Goal: Information Seeking & Learning: Learn about a topic

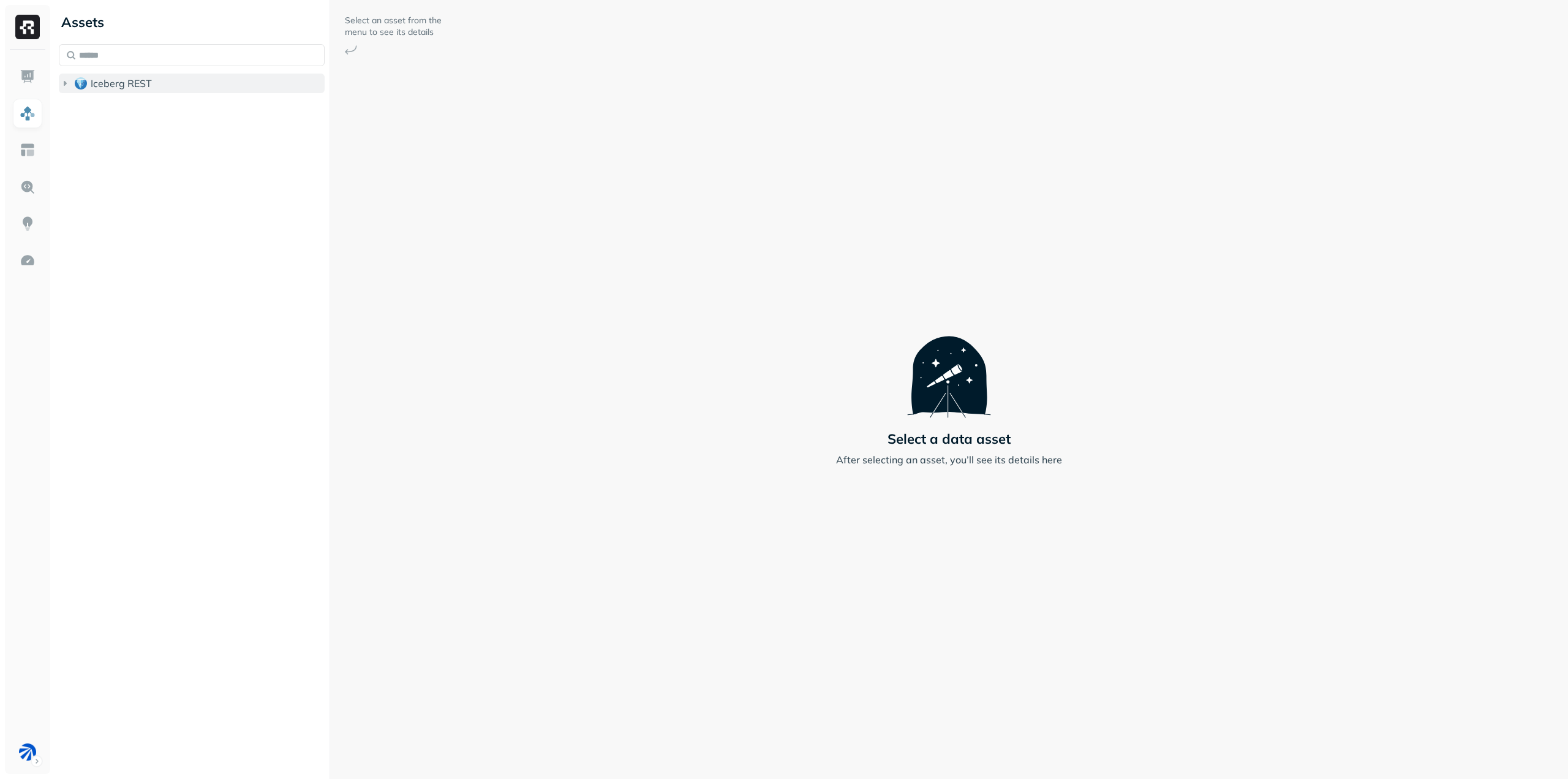
click at [64, 84] on icon "button" at bounding box center [65, 83] width 3 height 5
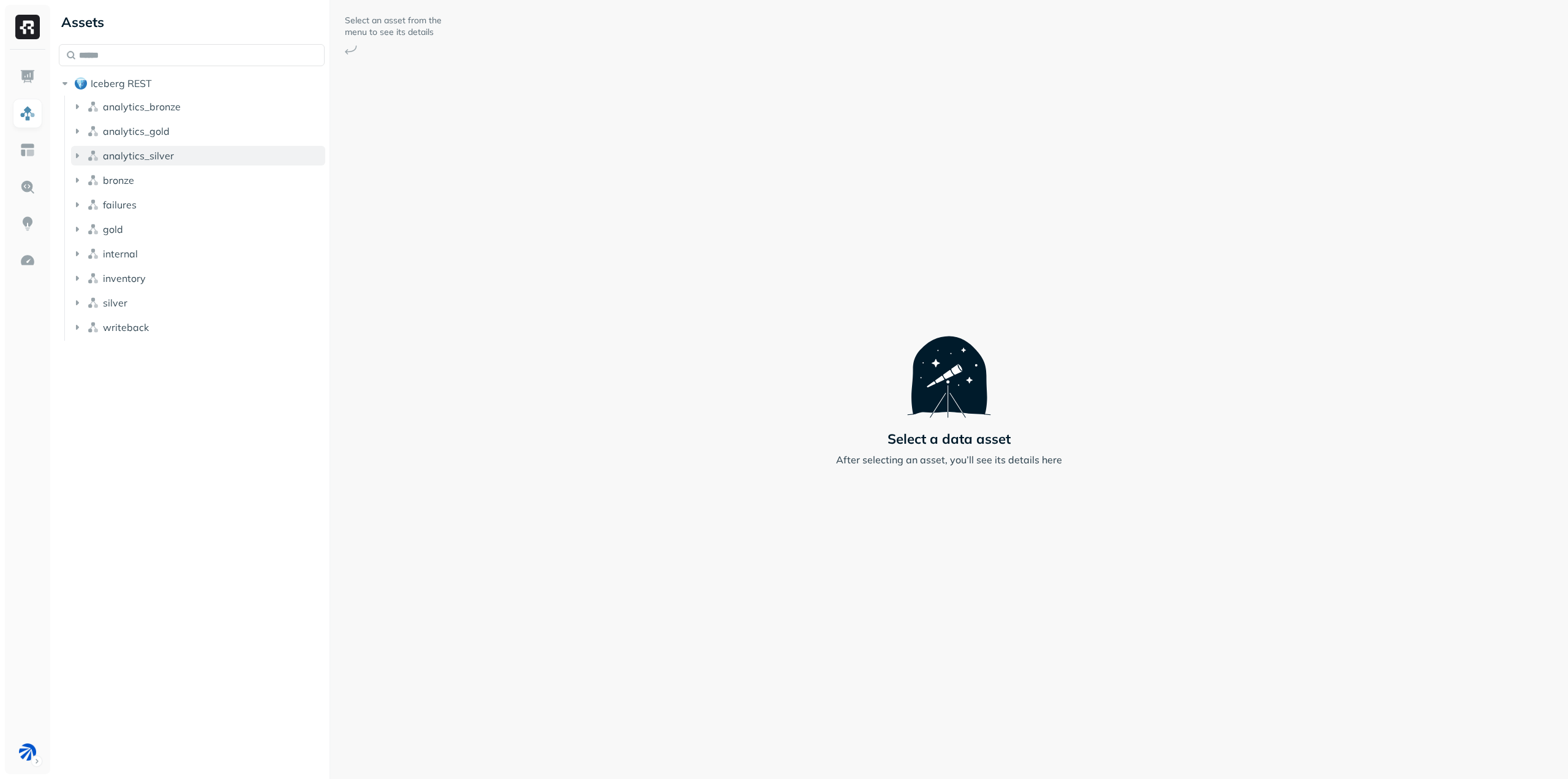
click at [79, 153] on icon "button" at bounding box center [77, 155] width 12 height 12
click at [87, 179] on icon "button" at bounding box center [89, 179] width 12 height 12
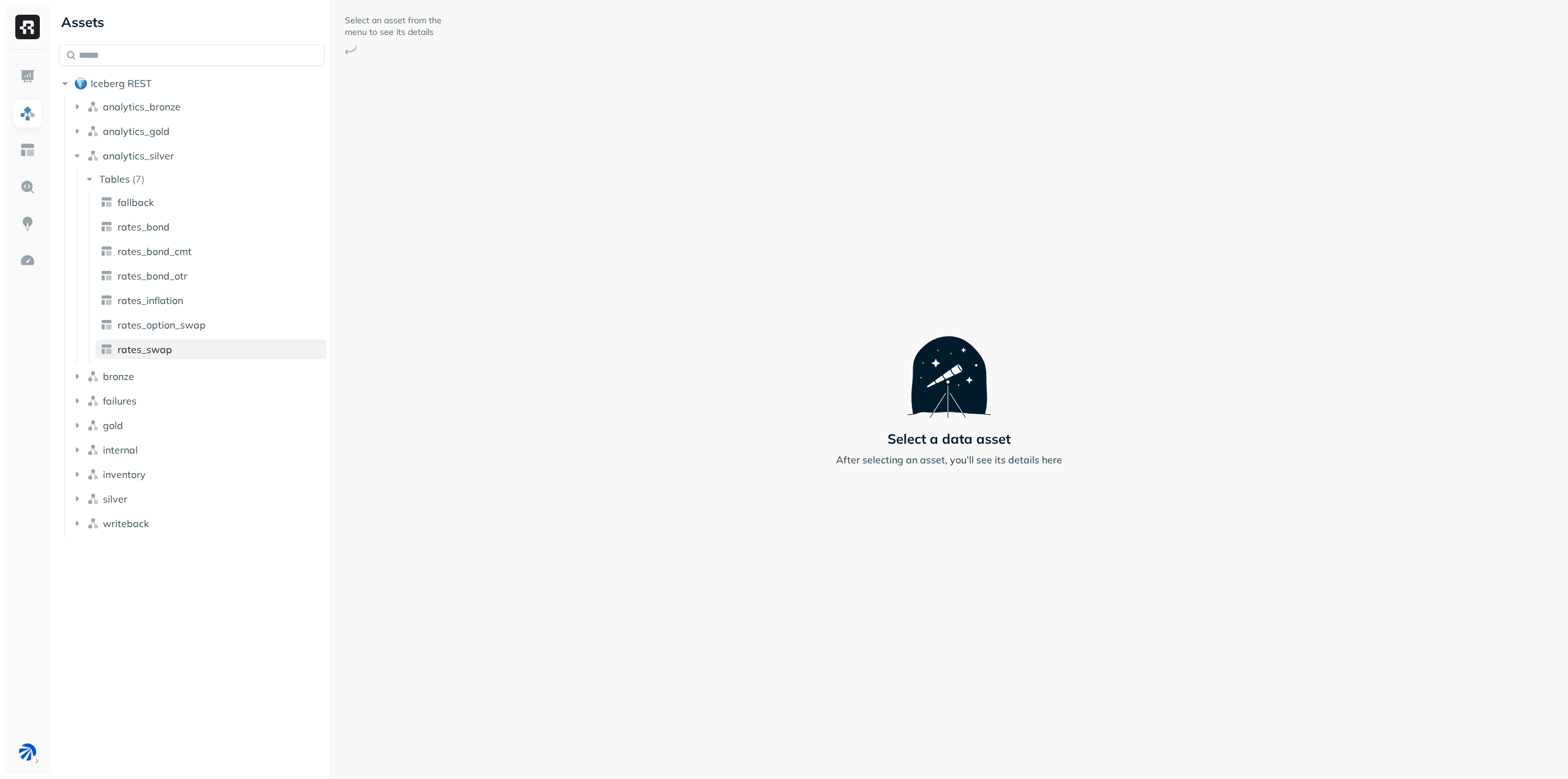
click at [169, 354] on span "rates_swap" at bounding box center [144, 350] width 54 height 12
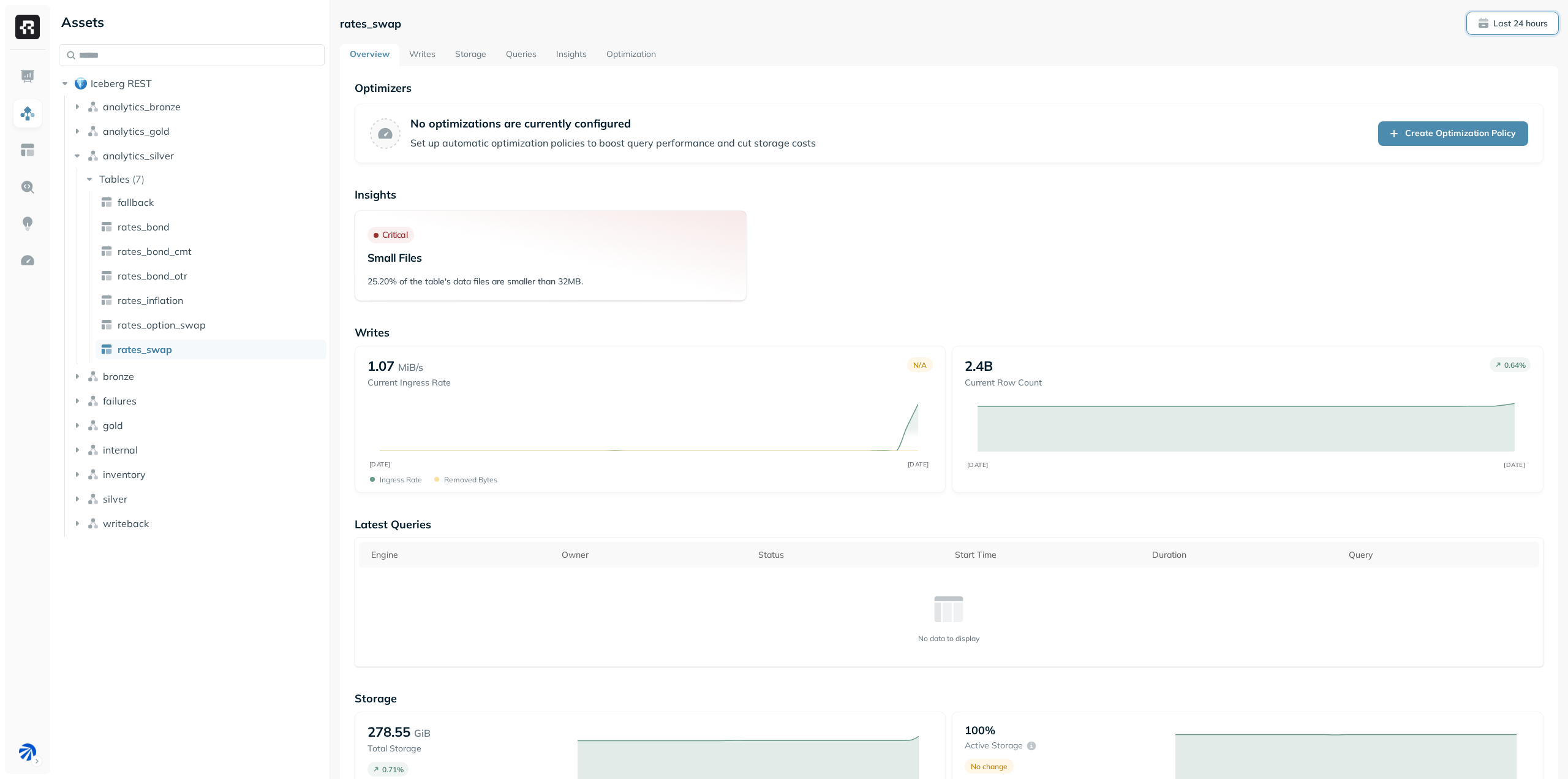
click at [1497, 22] on p "Last 24 hours" at bounding box center [1520, 23] width 54 height 11
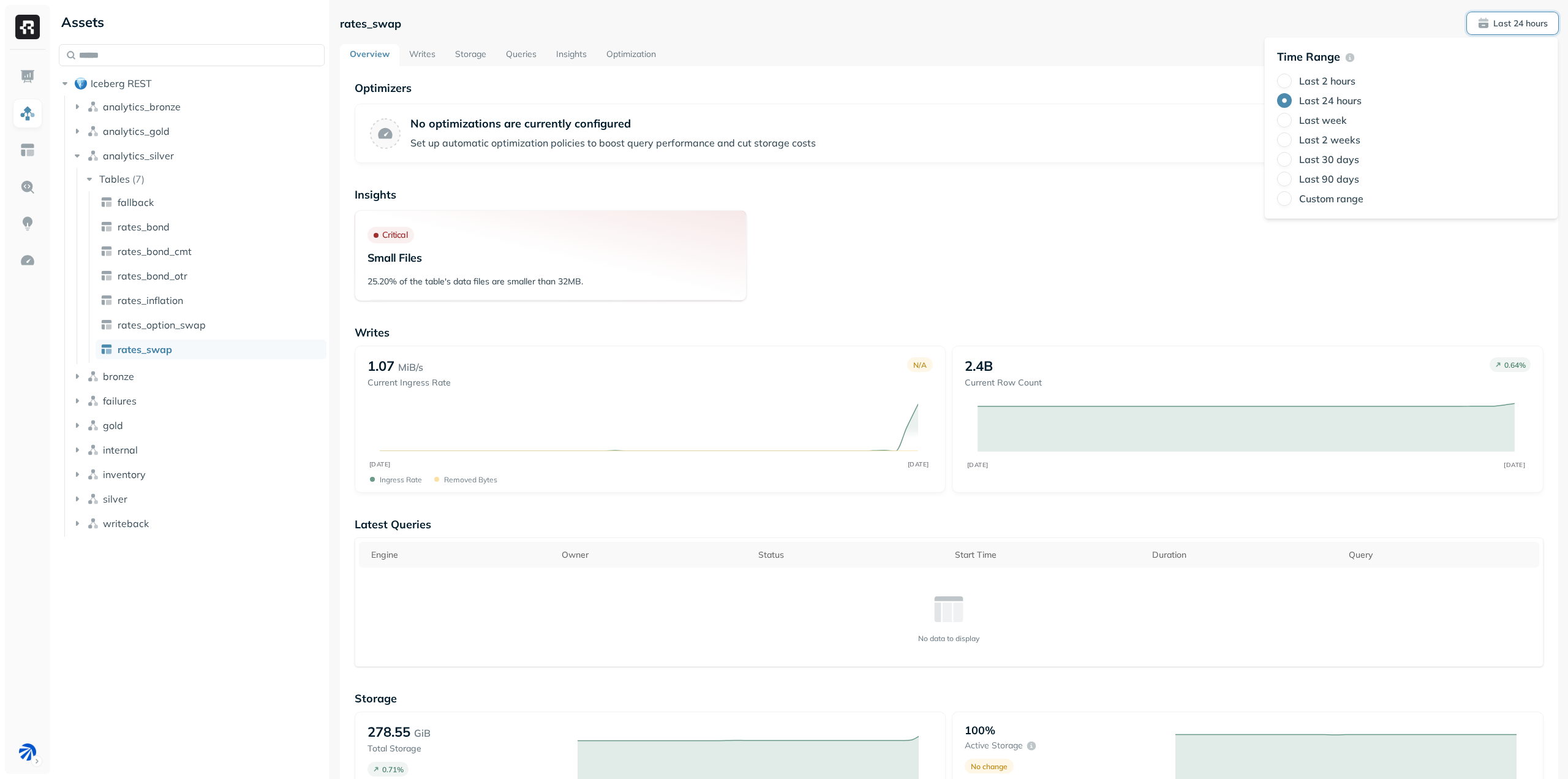
click at [1329, 83] on label "Last 2 hours" at bounding box center [1327, 81] width 56 height 12
click at [1292, 83] on button "Last 2 hours" at bounding box center [1284, 81] width 15 height 15
click at [855, 33] on div "rates_swap Last 2 hours" at bounding box center [949, 23] width 1218 height 22
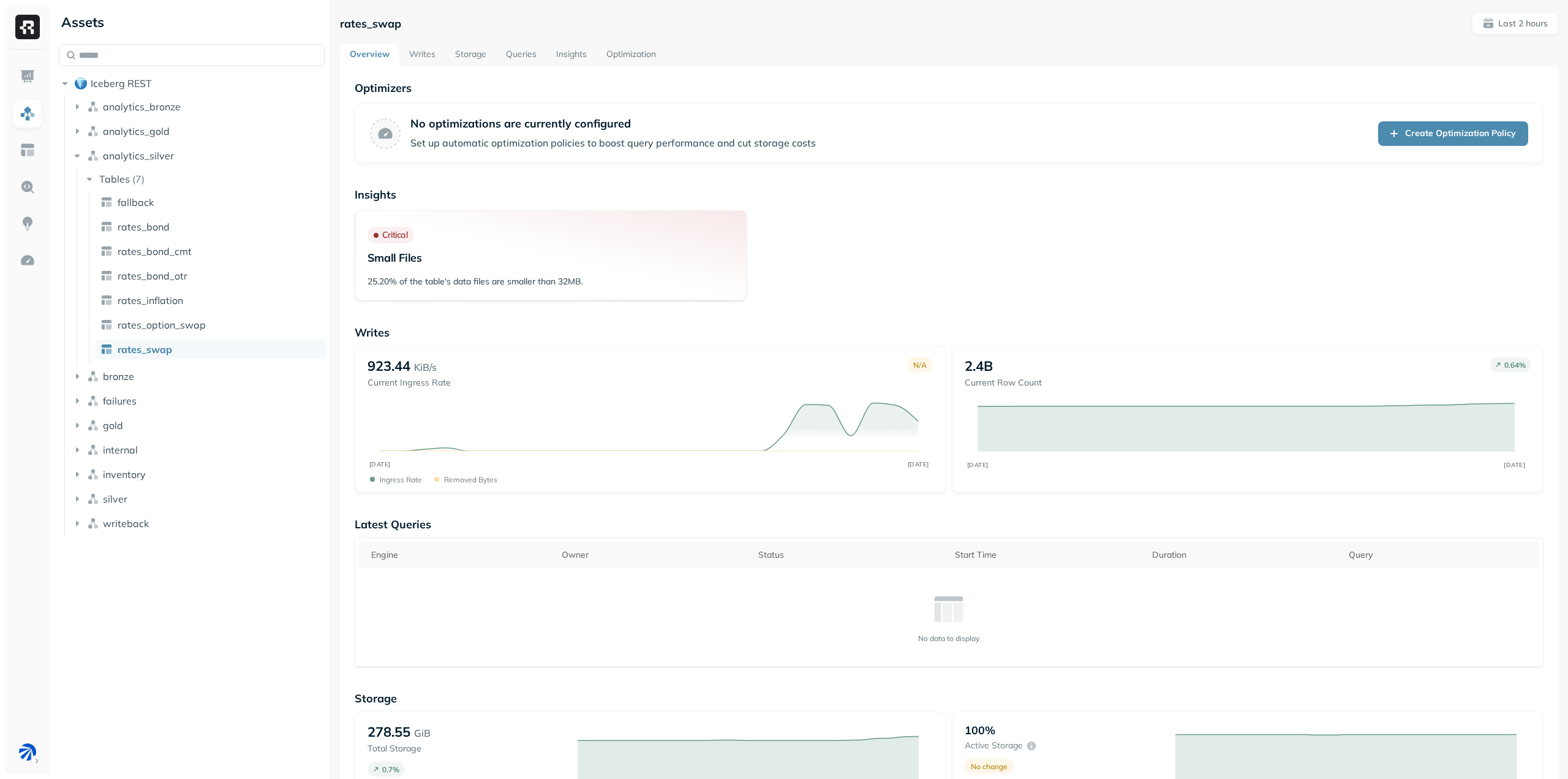
click at [633, 53] on link "Optimization" at bounding box center [631, 55] width 69 height 22
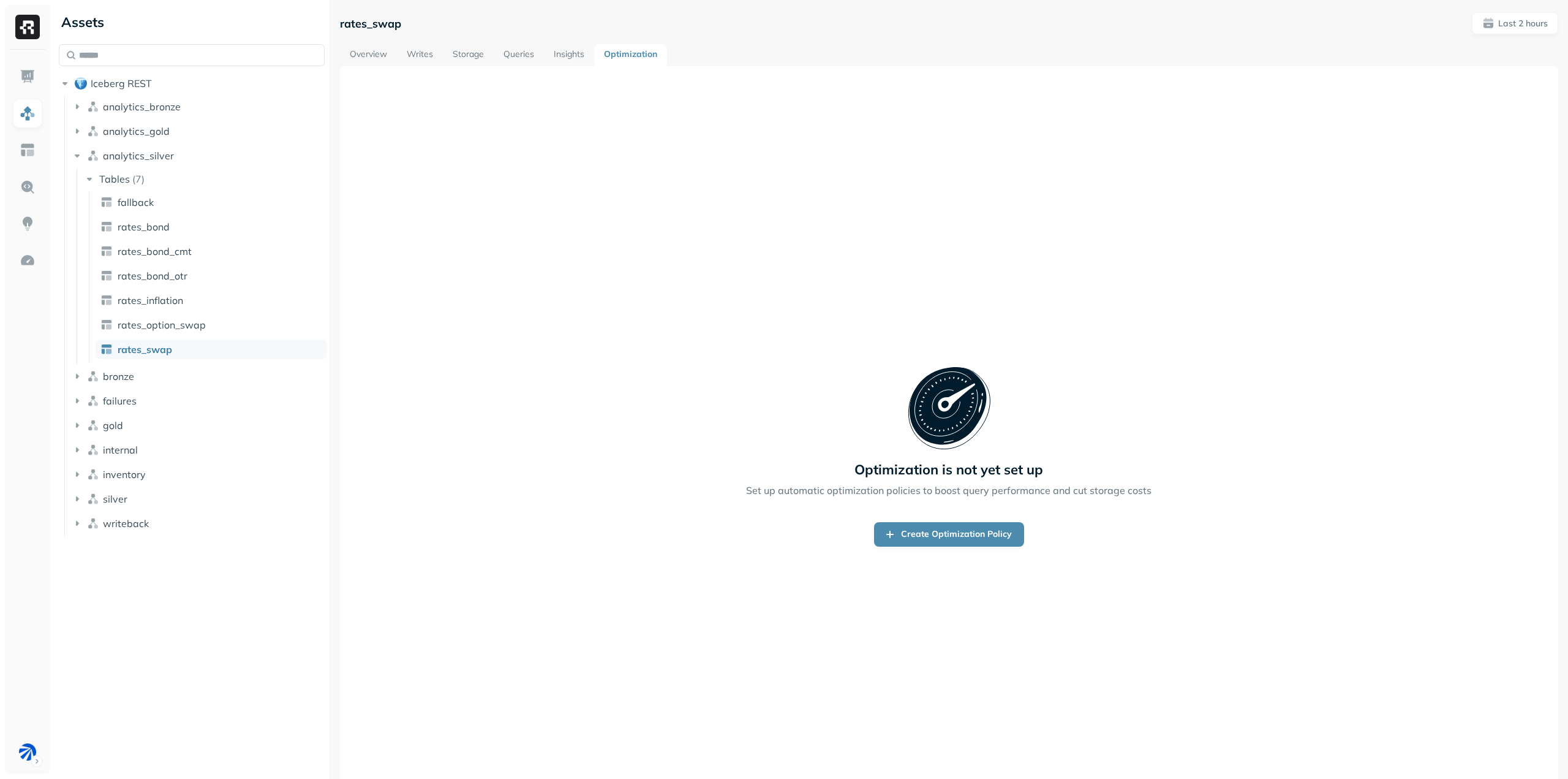
click at [566, 49] on link "Insights" at bounding box center [569, 55] width 50 height 22
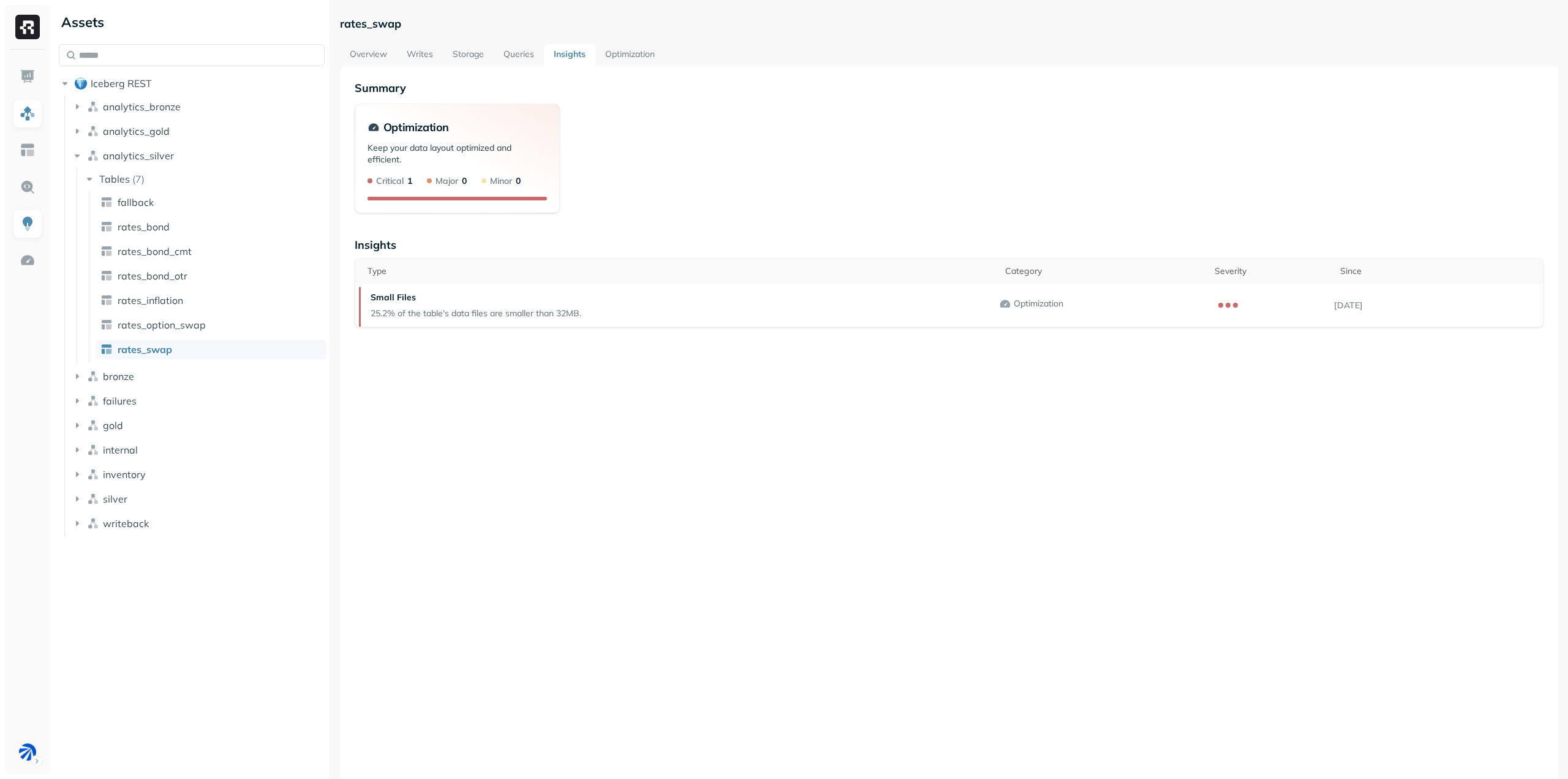
click at [529, 55] on link "Queries" at bounding box center [519, 55] width 50 height 22
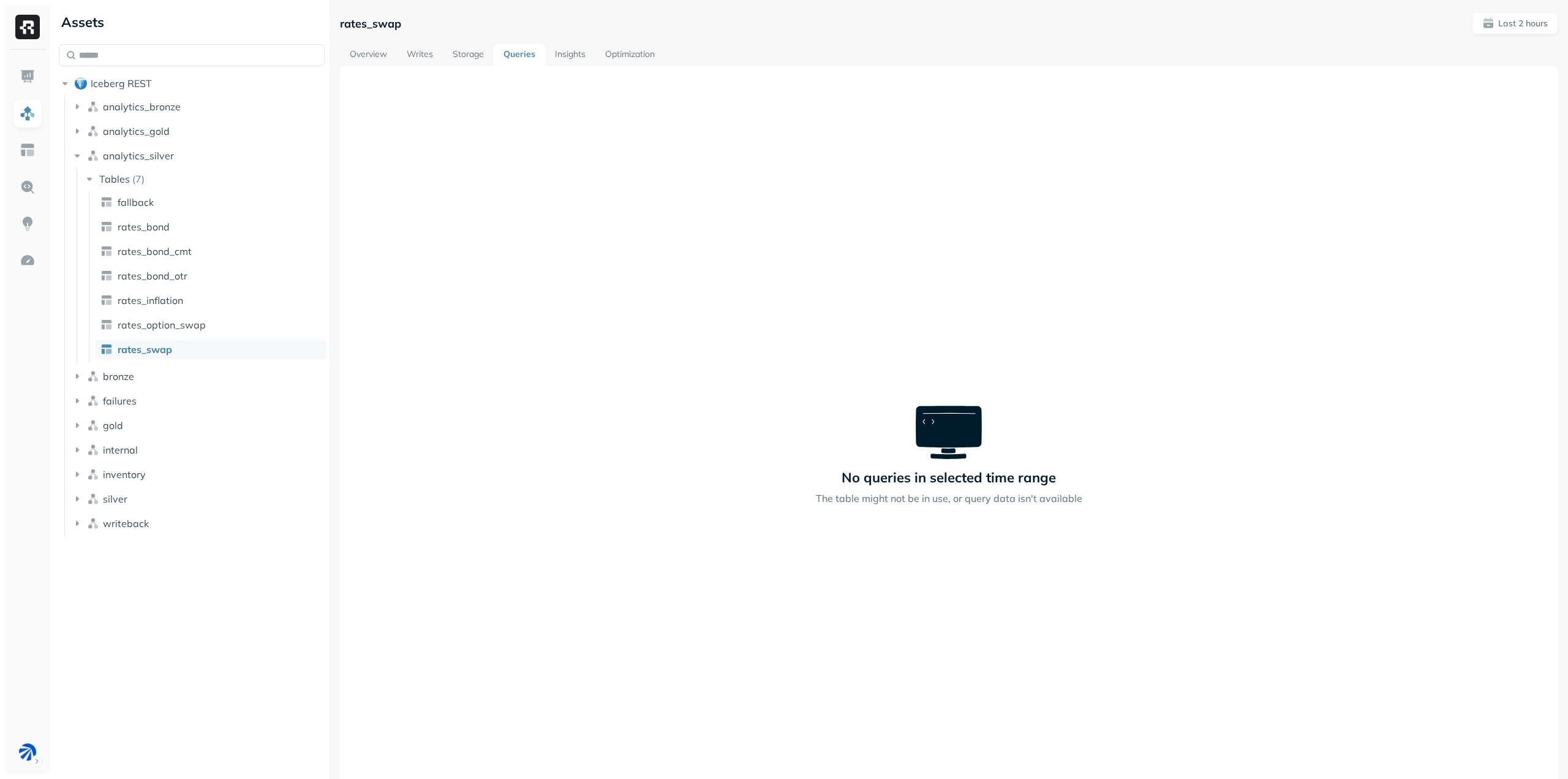
click at [482, 58] on link "Storage" at bounding box center [468, 55] width 51 height 22
